Goal: Use online tool/utility: Utilize a website feature to perform a specific function

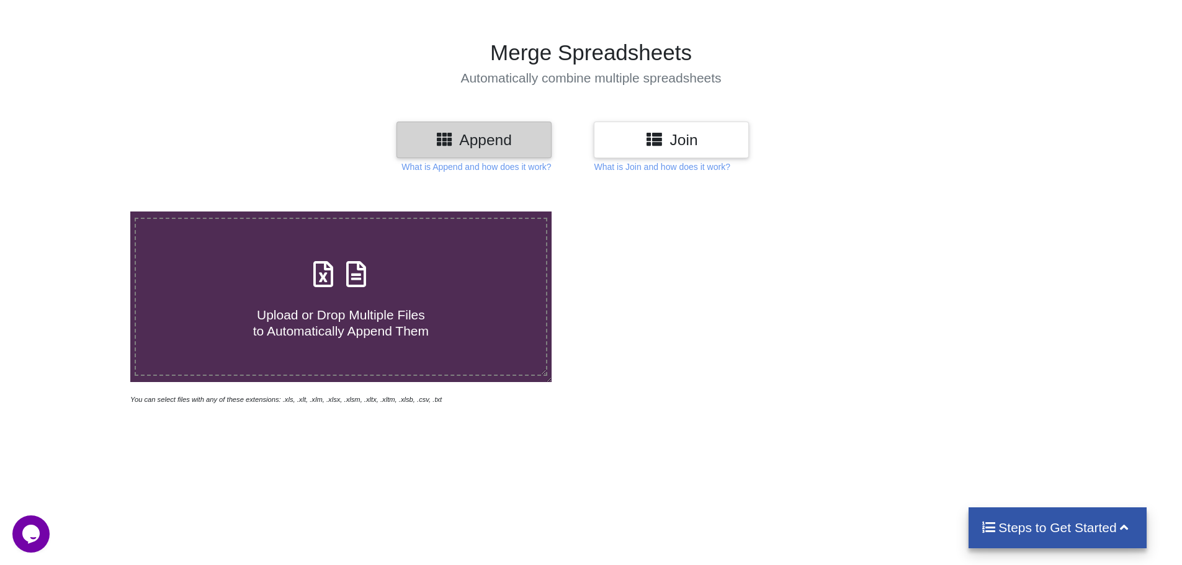
click at [326, 266] on icon at bounding box center [323, 268] width 31 height 26
click at [84, 212] on input "Upload or Drop Multiple Files to Automatically Append Them" at bounding box center [84, 212] width 0 height 0
type input "C:\fakepath\2020-21_09AARPG5464H2Z9_Tax liability and ITC comparison.xlsx"
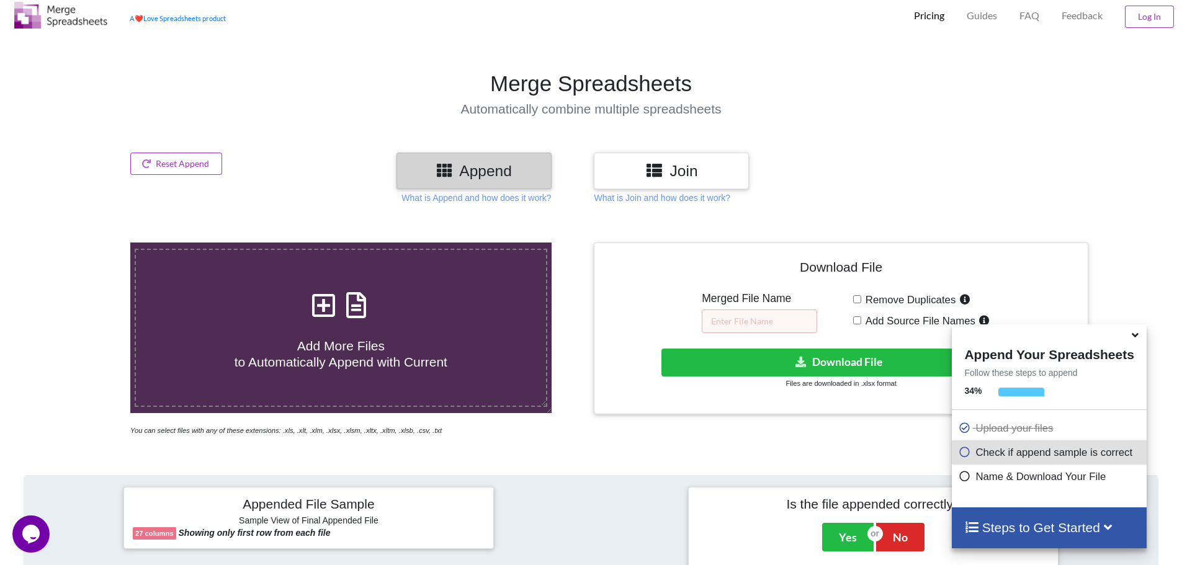
scroll to position [62, 0]
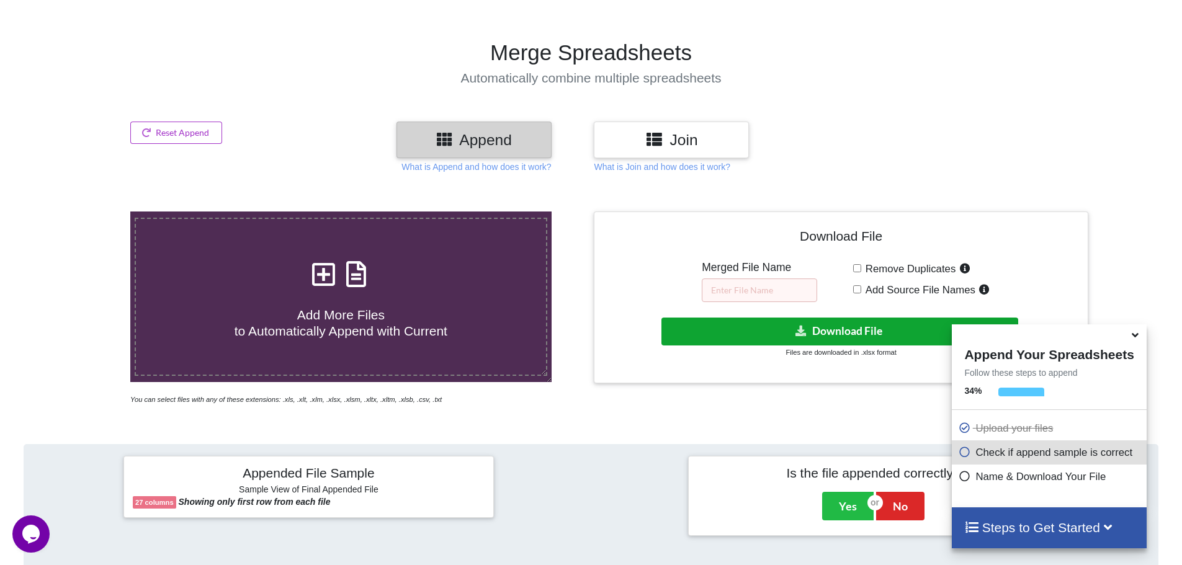
click at [831, 330] on button "Download File" at bounding box center [839, 332] width 357 height 28
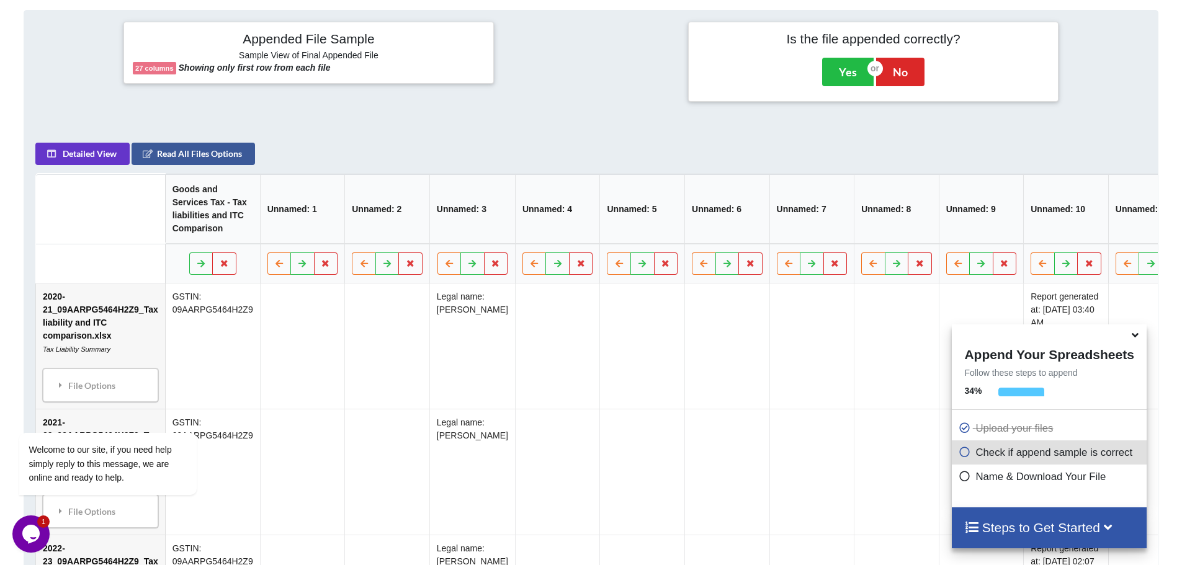
scroll to position [310, 0]
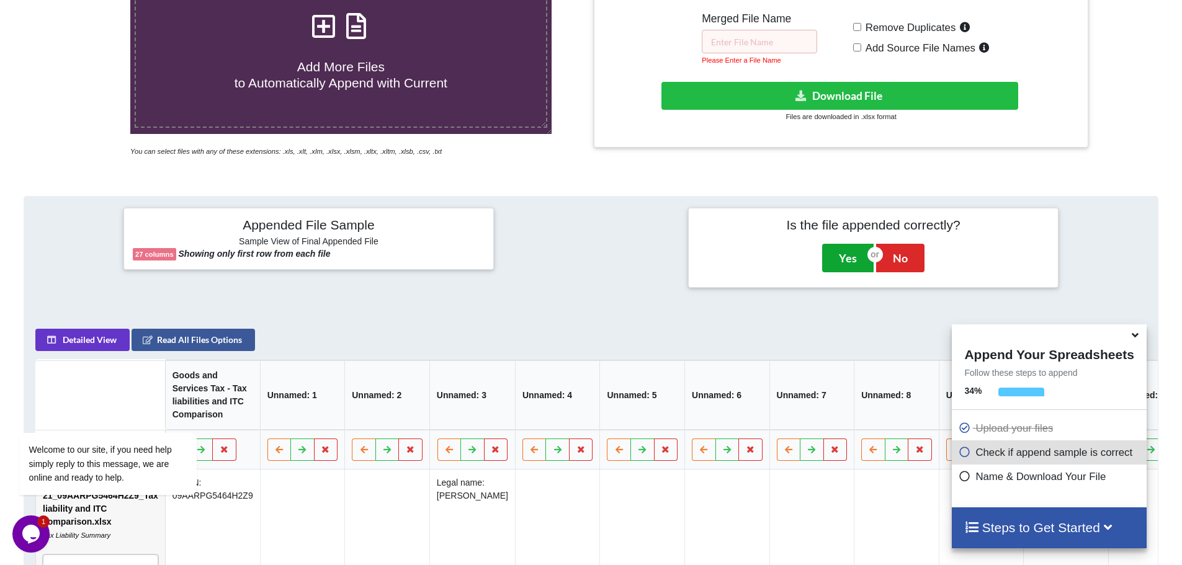
click at [859, 261] on button "Yes" at bounding box center [848, 258] width 52 height 29
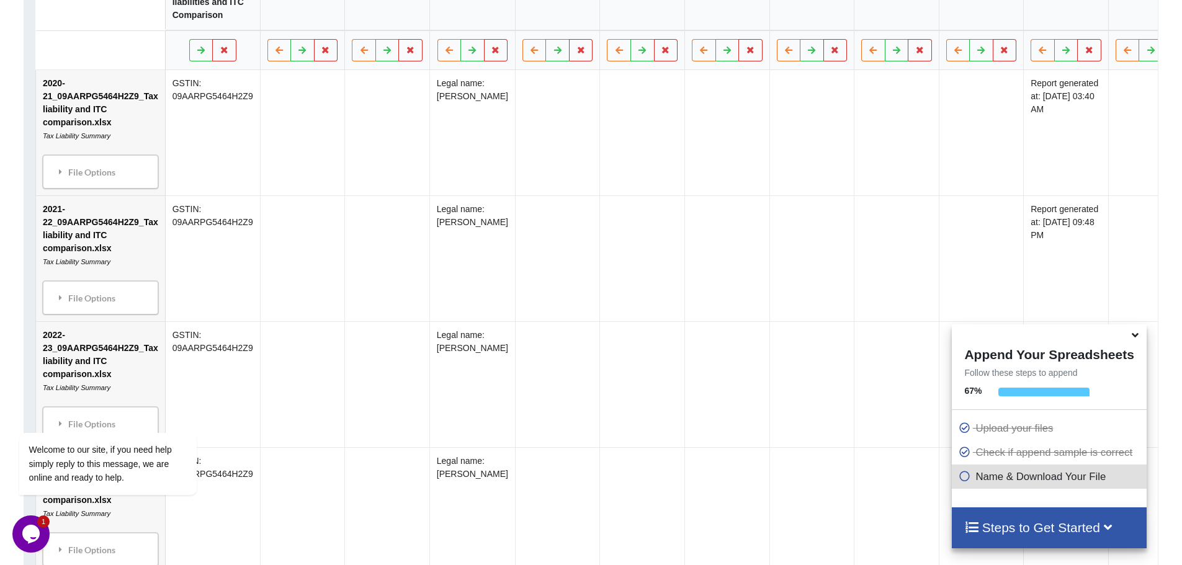
scroll to position [336, 0]
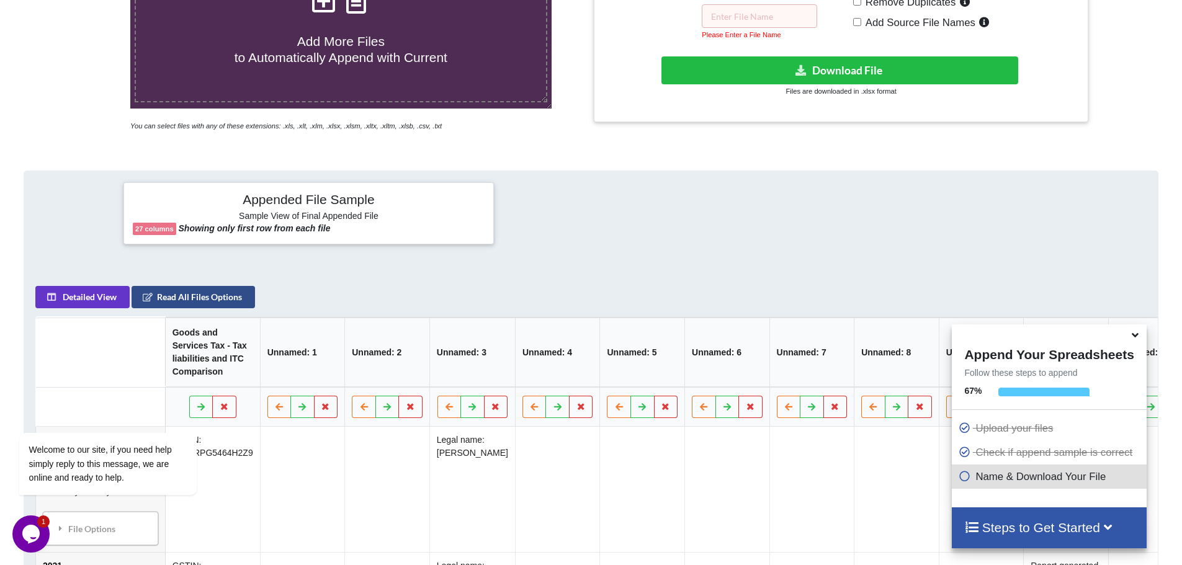
click at [208, 305] on button "Read All Files Options" at bounding box center [193, 297] width 123 height 22
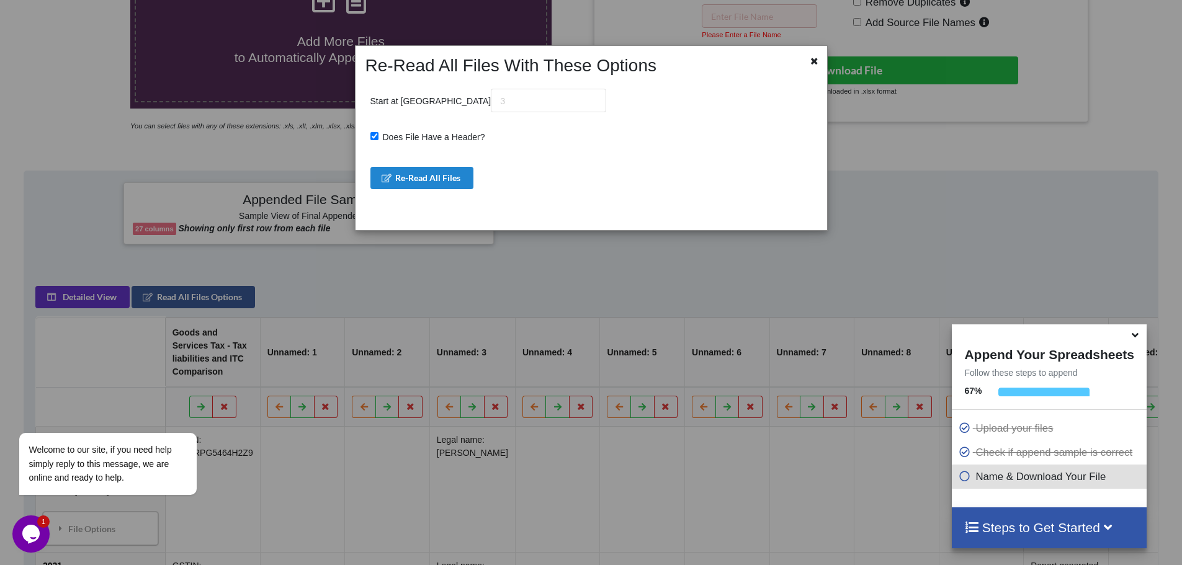
click at [823, 63] on div at bounding box center [806, 65] width 39 height 21
click at [820, 63] on div at bounding box center [815, 63] width 16 height 16
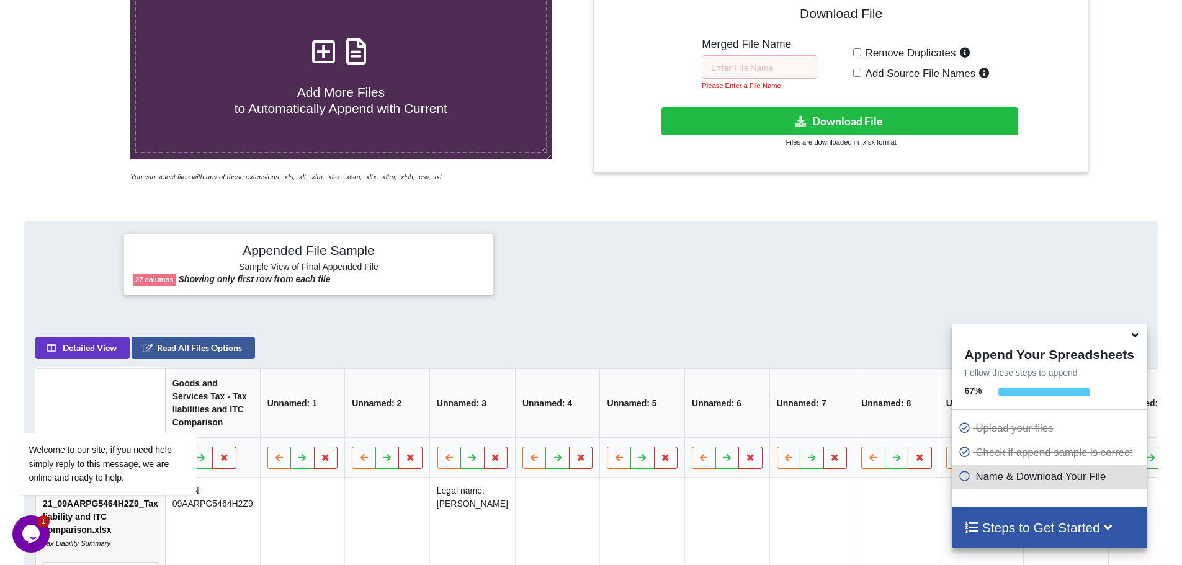
scroll to position [87, 0]
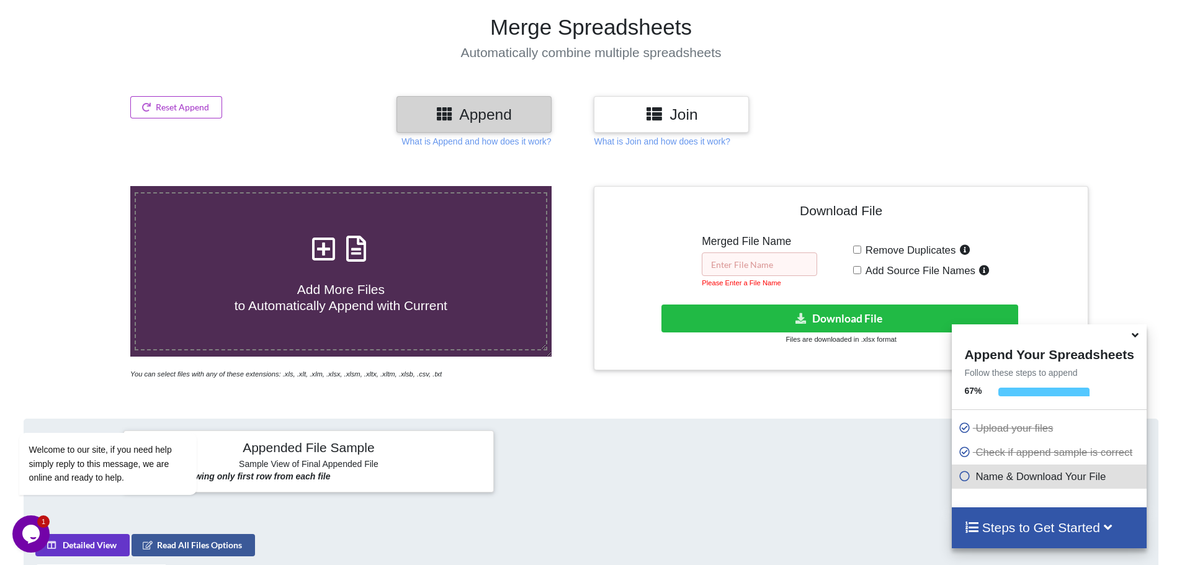
click at [748, 272] on input "text" at bounding box center [759, 265] width 115 height 24
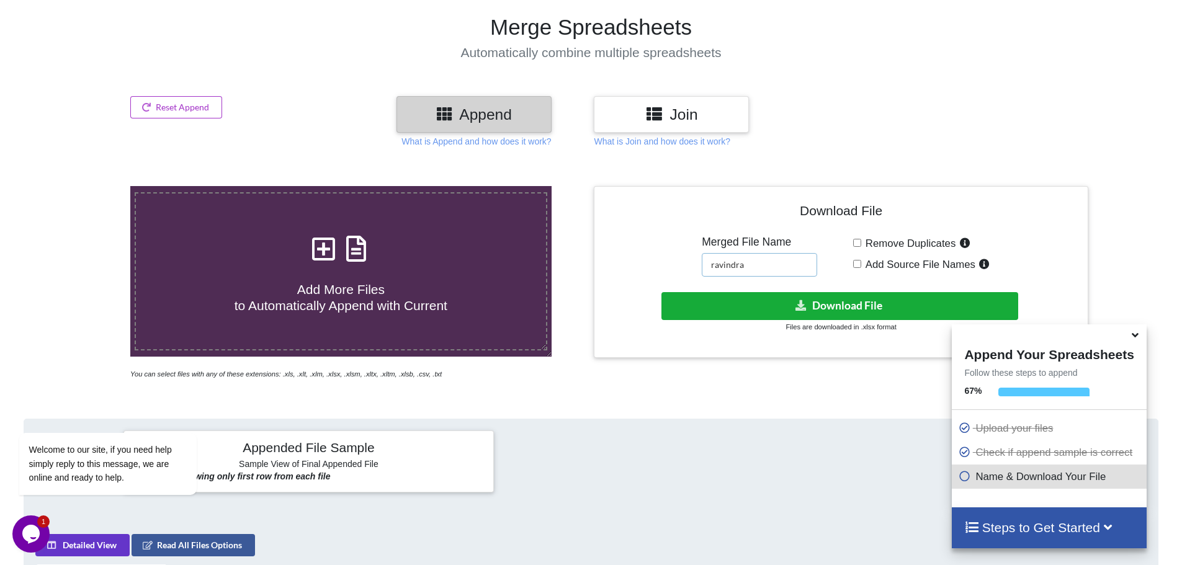
type input "ravindra"
click at [873, 303] on button "Download File" at bounding box center [839, 306] width 357 height 28
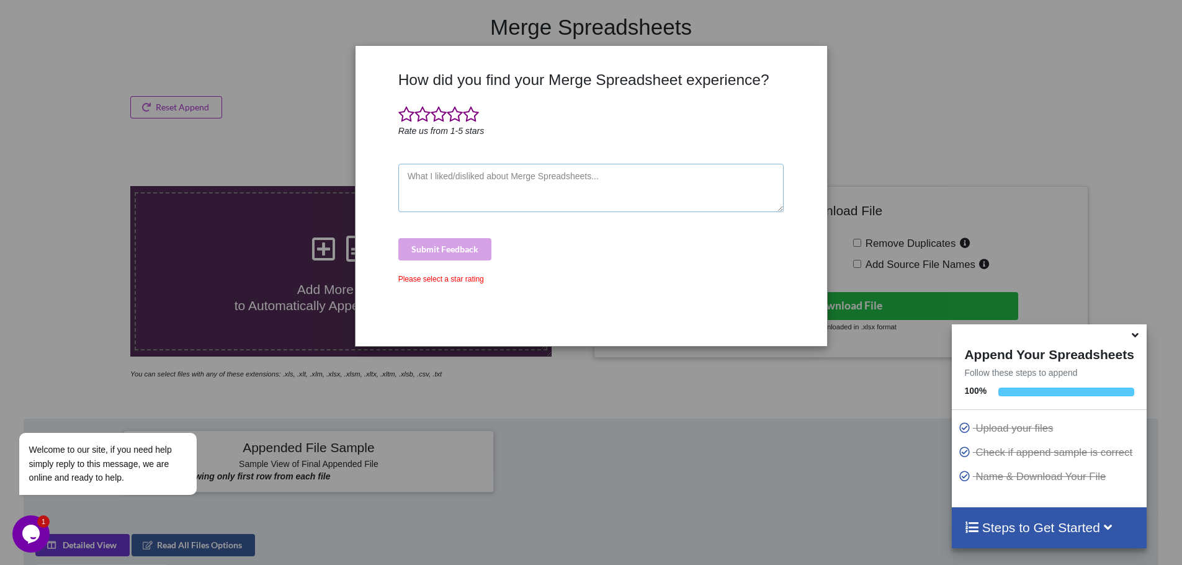
click at [516, 191] on textarea at bounding box center [591, 188] width 386 height 48
type textarea "u"
click at [229, 25] on div "How did you find your Merge Spreadsheet experience? Rate us from 1-5 stars Subm…" at bounding box center [591, 282] width 1182 height 565
